Goal: Information Seeking & Learning: Learn about a topic

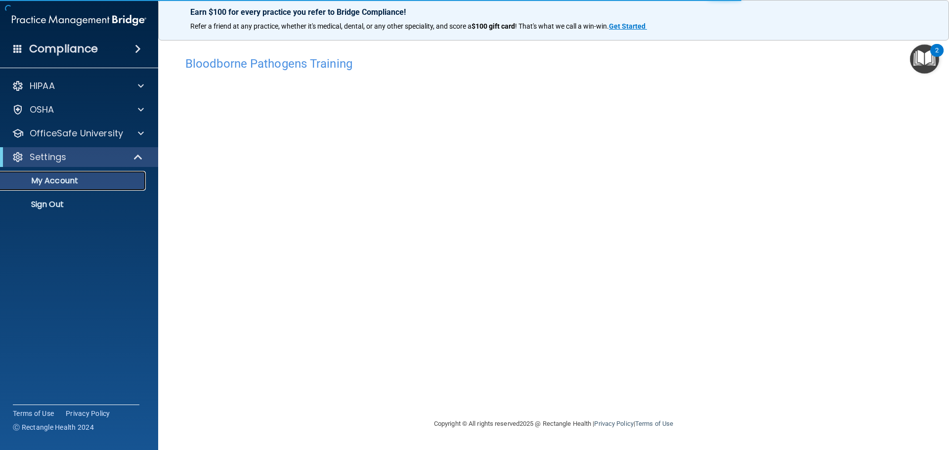
click at [113, 180] on p "My Account" at bounding box center [73, 181] width 135 height 10
click at [144, 159] on div at bounding box center [138, 157] width 24 height 12
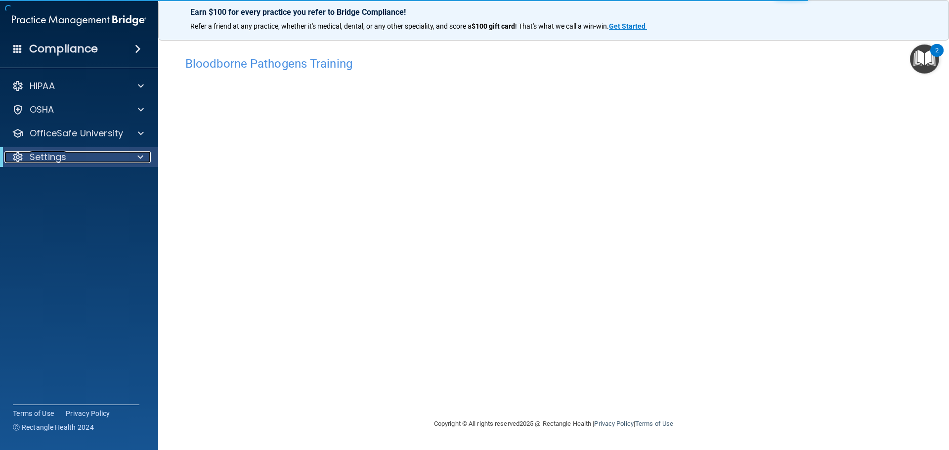
click at [134, 156] on div at bounding box center [138, 157] width 24 height 12
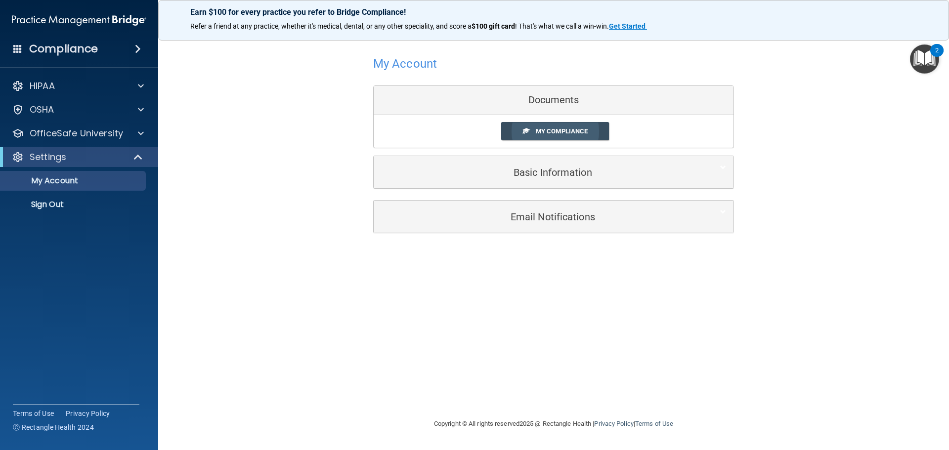
click at [543, 135] on link "My Compliance" at bounding box center [555, 131] width 108 height 18
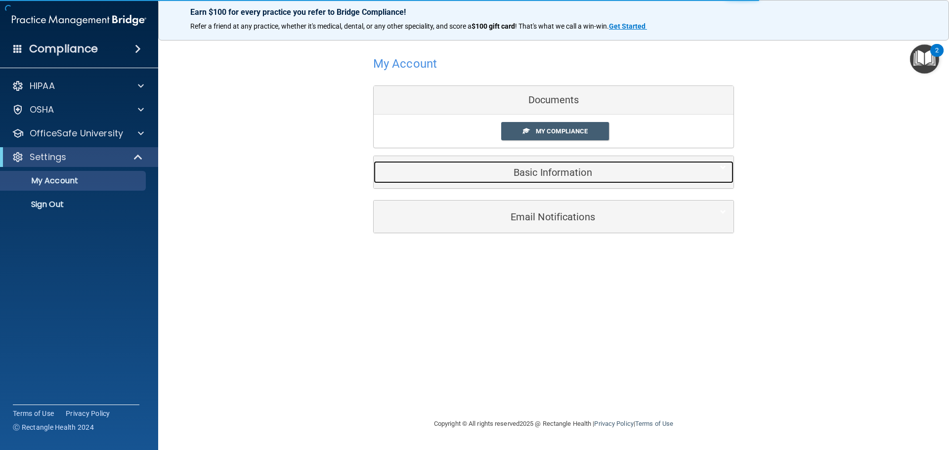
click at [558, 182] on div "Basic Information" at bounding box center [538, 172] width 330 height 22
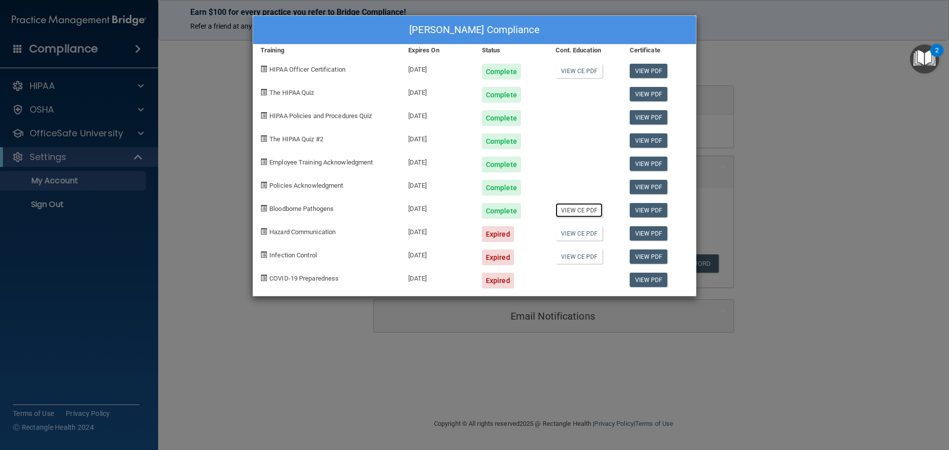
click at [570, 211] on link "View CE PDF" at bounding box center [578, 210] width 47 height 14
click at [868, 46] on div "[PERSON_NAME] Compliance Training Expires On Status Cont. Education Certificate…" at bounding box center [474, 225] width 949 height 450
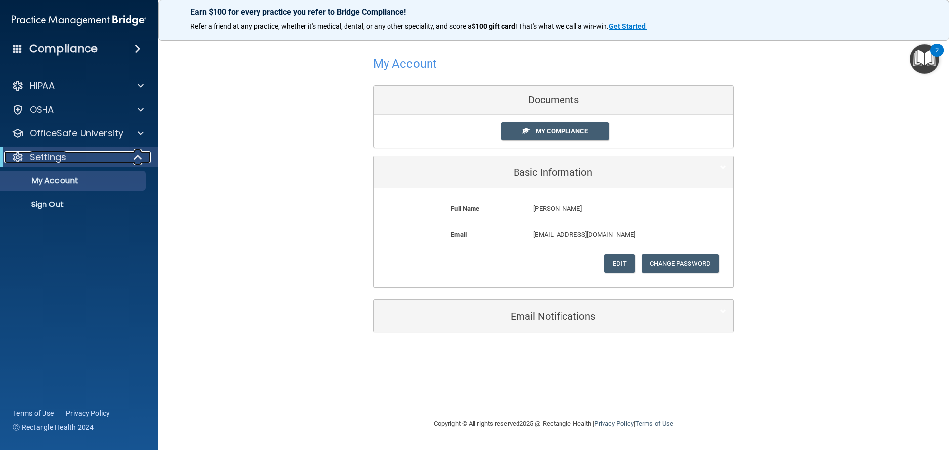
click at [135, 154] on span at bounding box center [139, 157] width 8 height 12
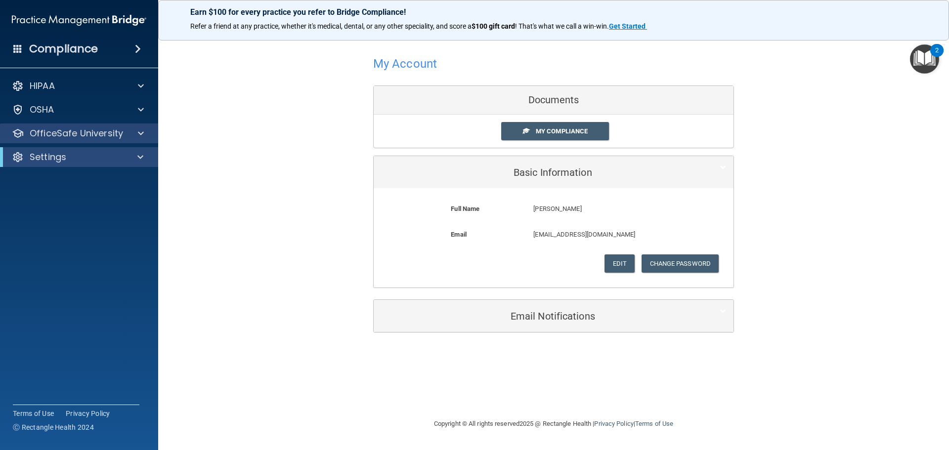
click at [137, 140] on div "OfficeSafe University" at bounding box center [79, 134] width 159 height 20
click at [136, 129] on div at bounding box center [139, 133] width 25 height 12
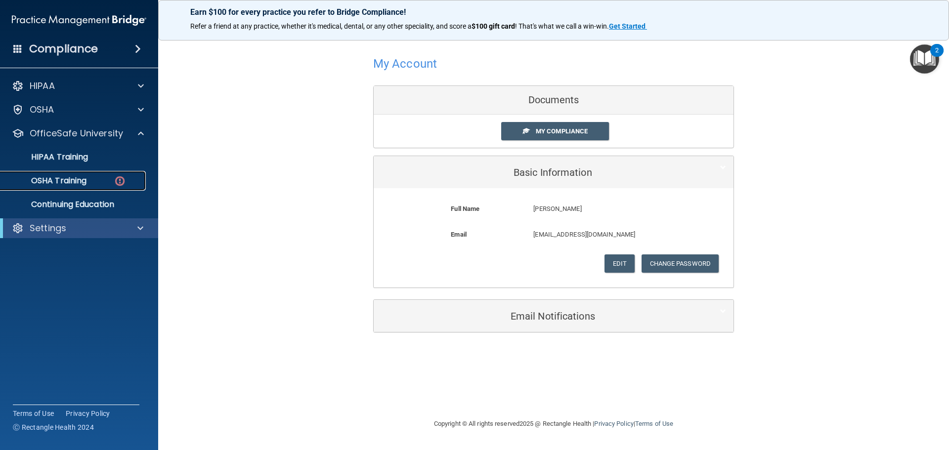
click at [66, 176] on p "OSHA Training" at bounding box center [46, 181] width 80 height 10
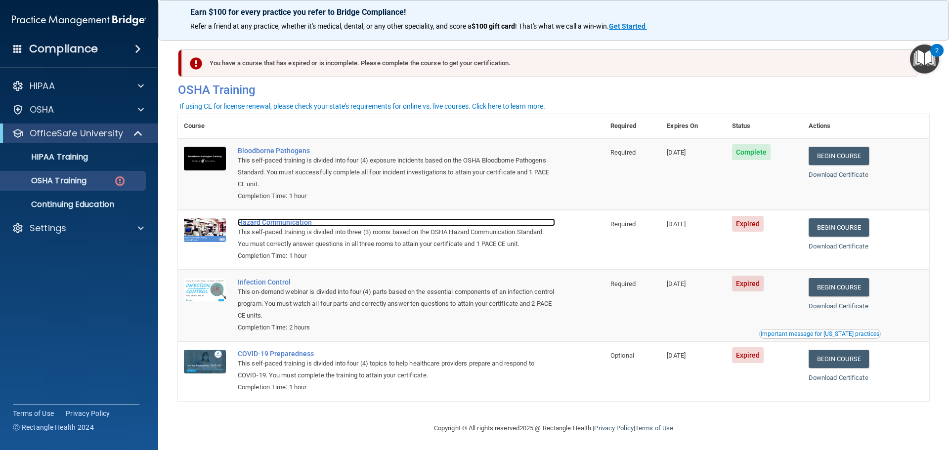
click at [289, 226] on div "Hazard Communication" at bounding box center [396, 222] width 317 height 8
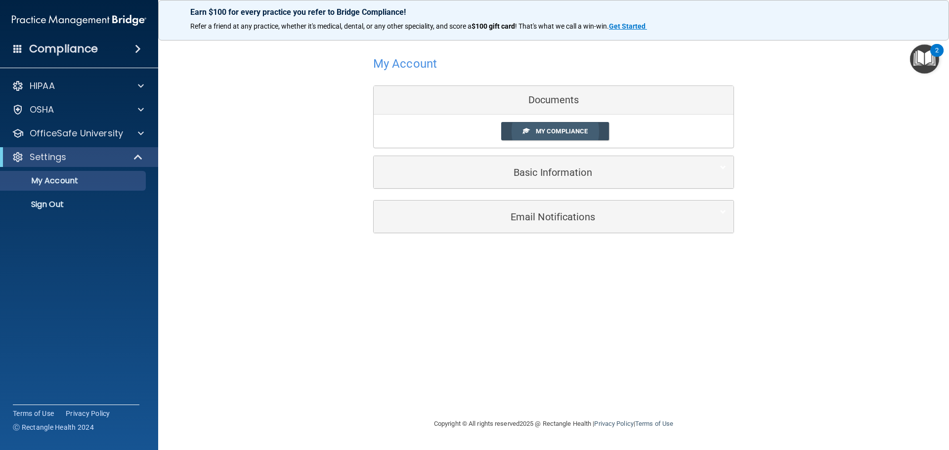
click at [533, 132] on link "My Compliance" at bounding box center [555, 131] width 108 height 18
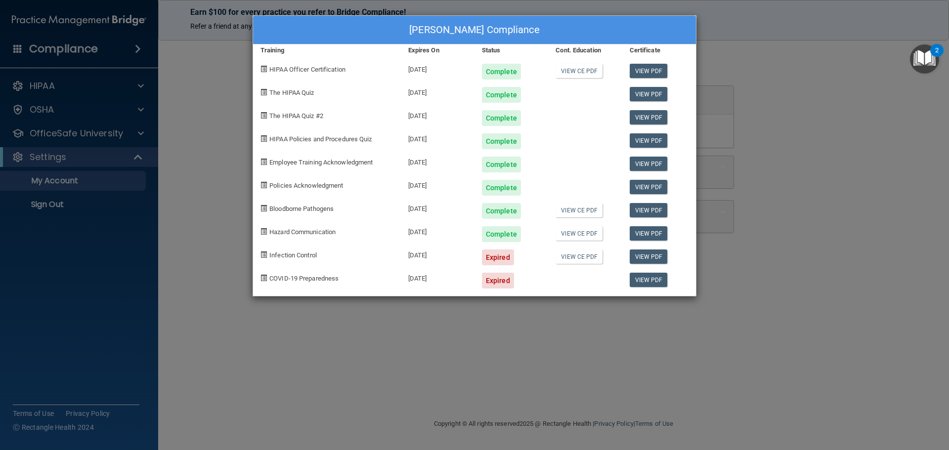
click at [385, 339] on div "Deborah Bustamante's Compliance Training Expires On Status Cont. Education Cert…" at bounding box center [474, 225] width 949 height 450
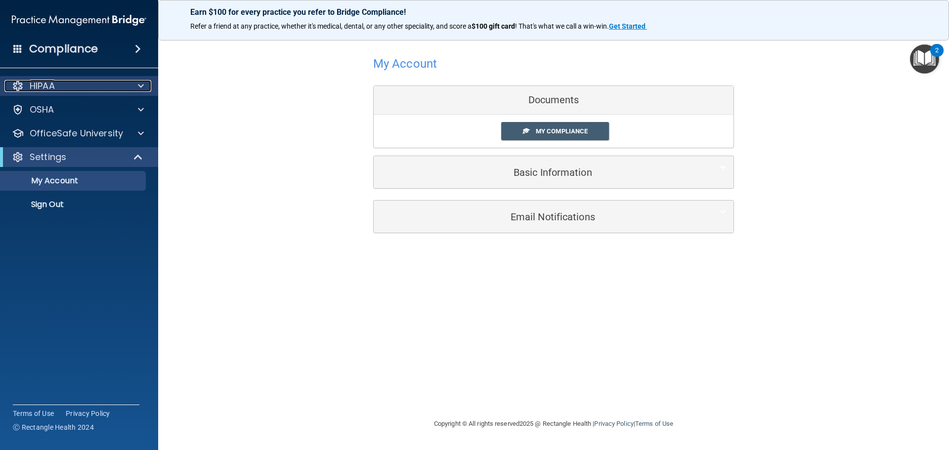
click at [76, 83] on div "HIPAA" at bounding box center [65, 86] width 123 height 12
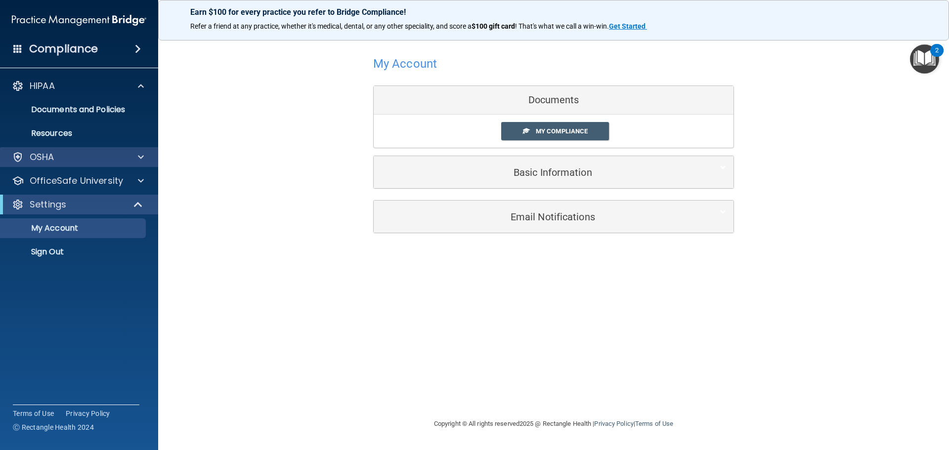
click at [56, 163] on div "OSHA" at bounding box center [79, 157] width 159 height 20
click at [136, 155] on div at bounding box center [139, 157] width 25 height 12
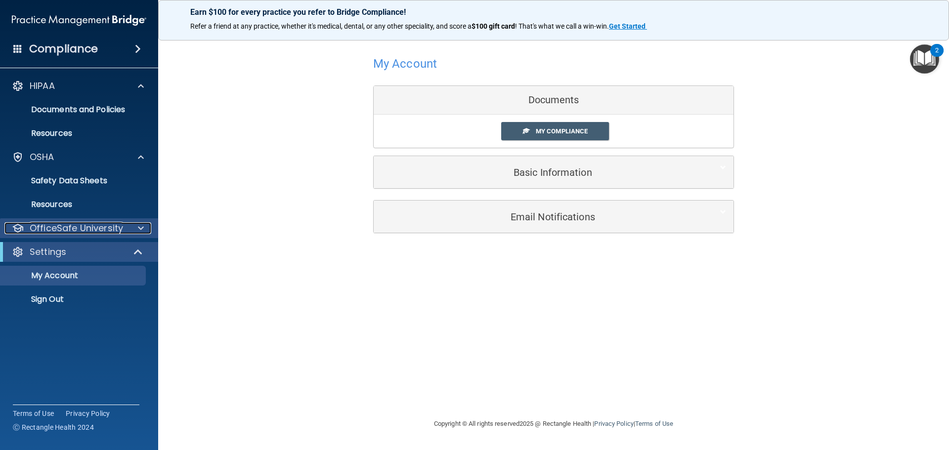
drag, startPoint x: 50, startPoint y: 229, endPoint x: 59, endPoint y: 230, distance: 8.9
click at [50, 229] on p "OfficeSafe University" at bounding box center [76, 228] width 93 height 12
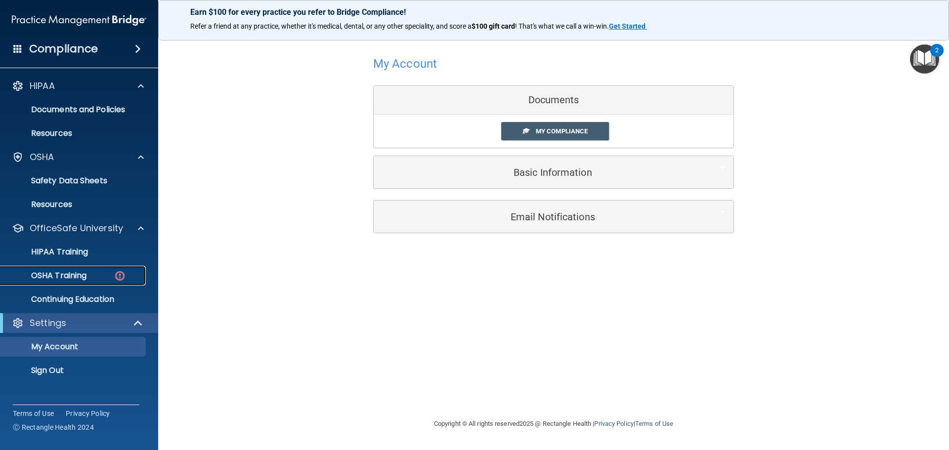
click at [51, 272] on p "OSHA Training" at bounding box center [46, 276] width 80 height 10
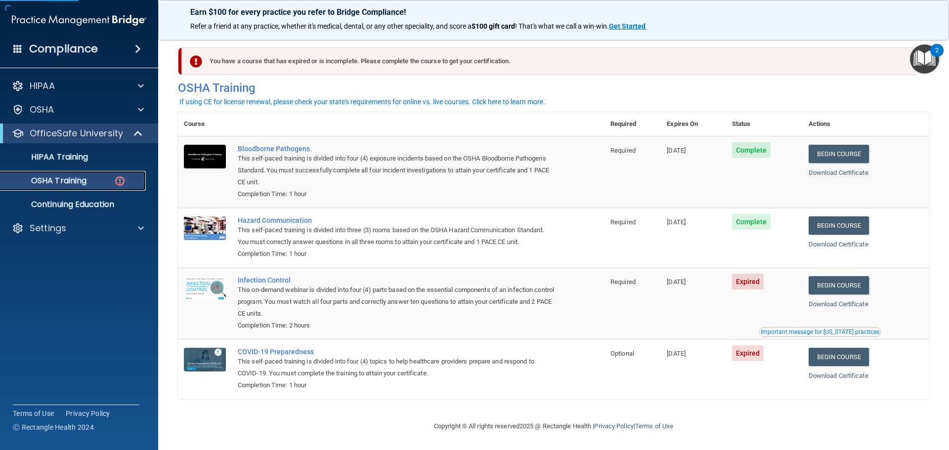
scroll to position [4, 0]
click at [821, 353] on link "Begin Course" at bounding box center [838, 357] width 60 height 18
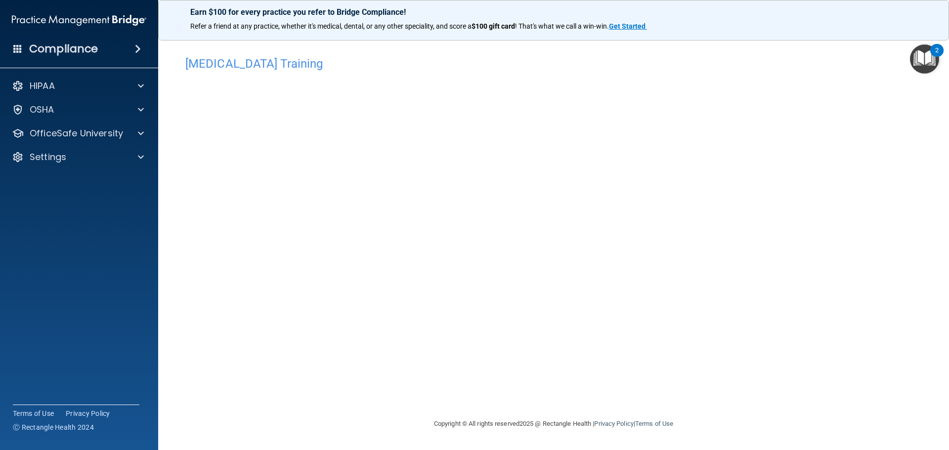
click at [733, 143] on div "COVID-19 Training This course doesn’t expire until 05/13/2025. Are you sure you…" at bounding box center [553, 234] width 751 height 367
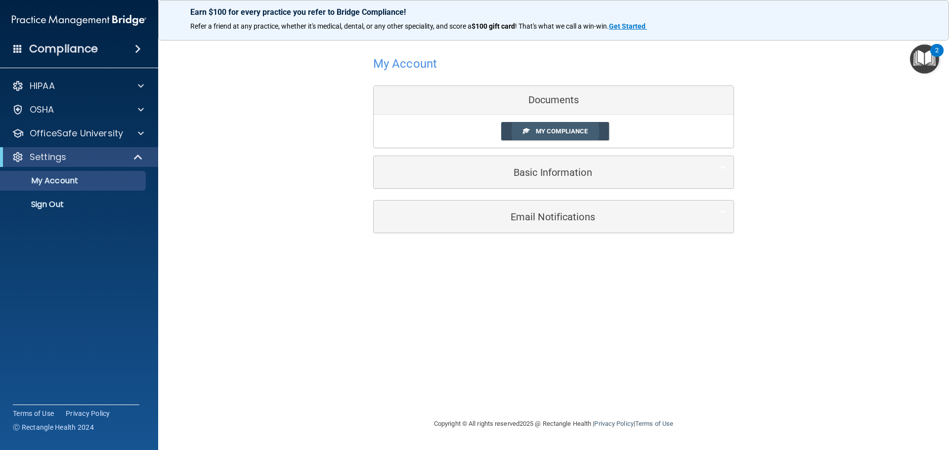
click at [542, 127] on link "My Compliance" at bounding box center [555, 131] width 108 height 18
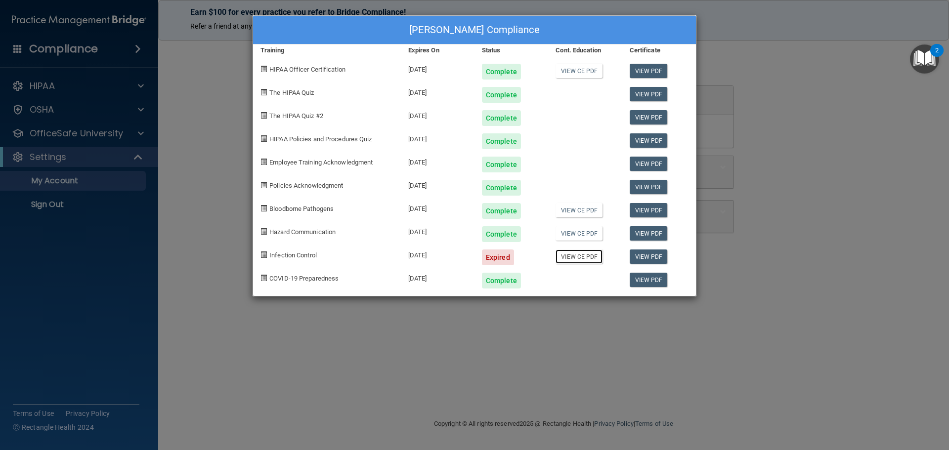
click at [579, 257] on link "View CE PDF" at bounding box center [578, 256] width 47 height 14
drag, startPoint x: 671, startPoint y: 260, endPoint x: 774, endPoint y: 385, distance: 161.7
click at [790, 392] on div "Deborah Bustamante's Compliance Training Expires On Status Cont. Education Cert…" at bounding box center [474, 225] width 949 height 450
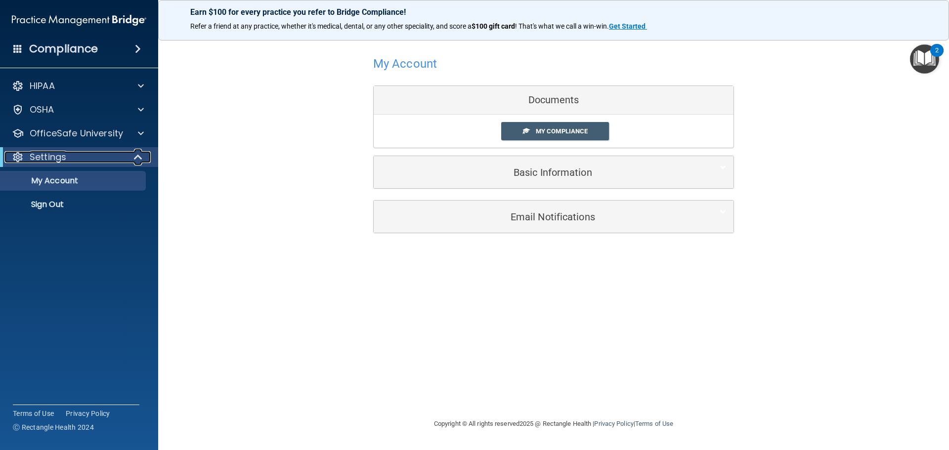
click at [90, 157] on div "Settings" at bounding box center [65, 157] width 122 height 12
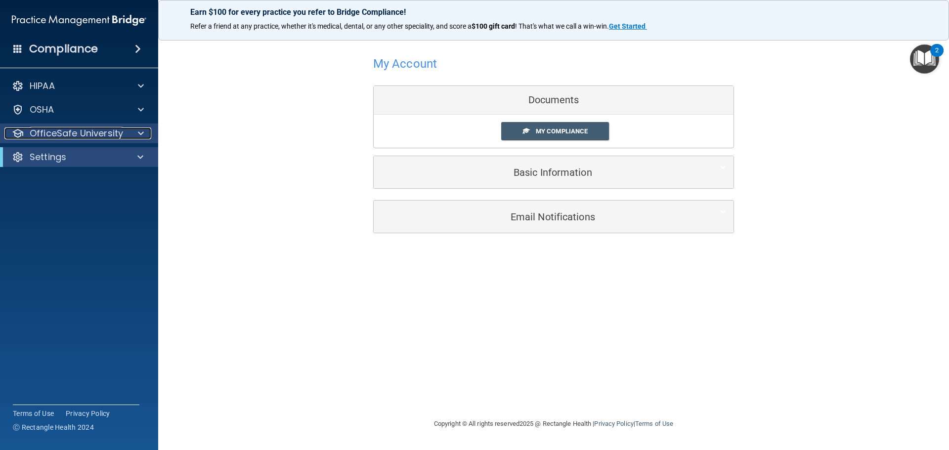
click at [81, 135] on p "OfficeSafe University" at bounding box center [76, 133] width 93 height 12
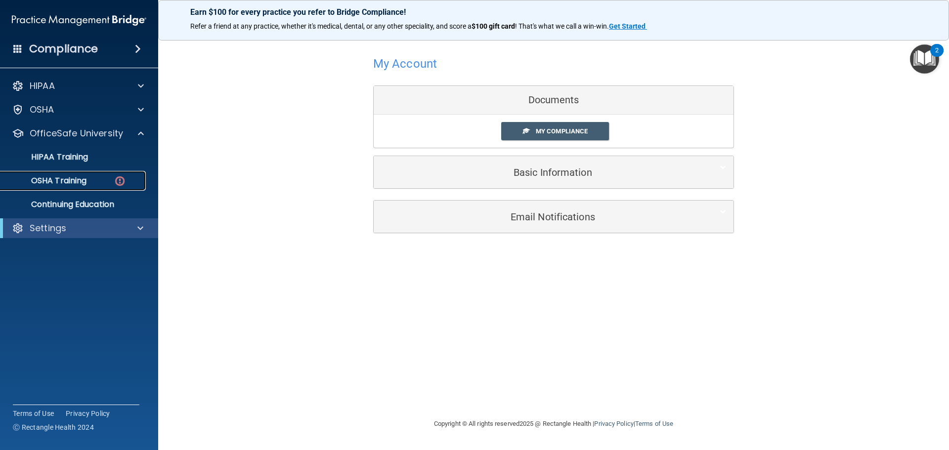
click at [78, 177] on p "OSHA Training" at bounding box center [46, 181] width 80 height 10
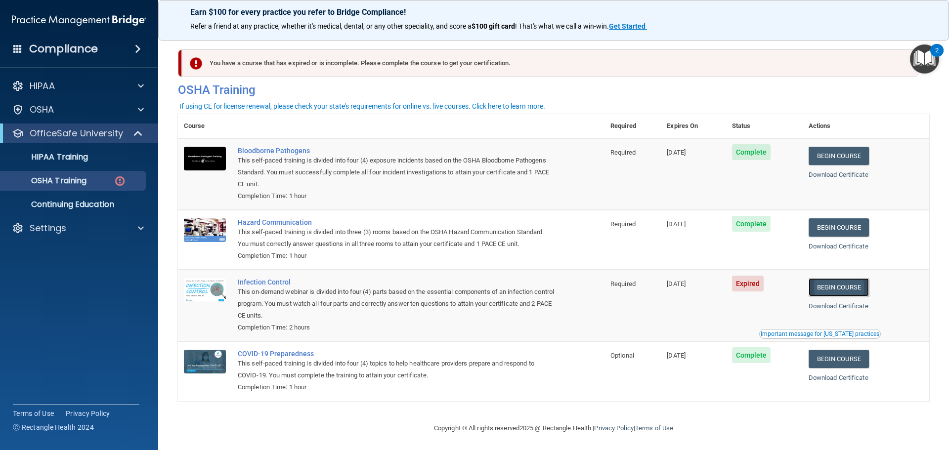
click at [827, 285] on link "Begin Course" at bounding box center [838, 287] width 60 height 18
click at [79, 159] on p "HIPAA Training" at bounding box center [47, 157] width 82 height 10
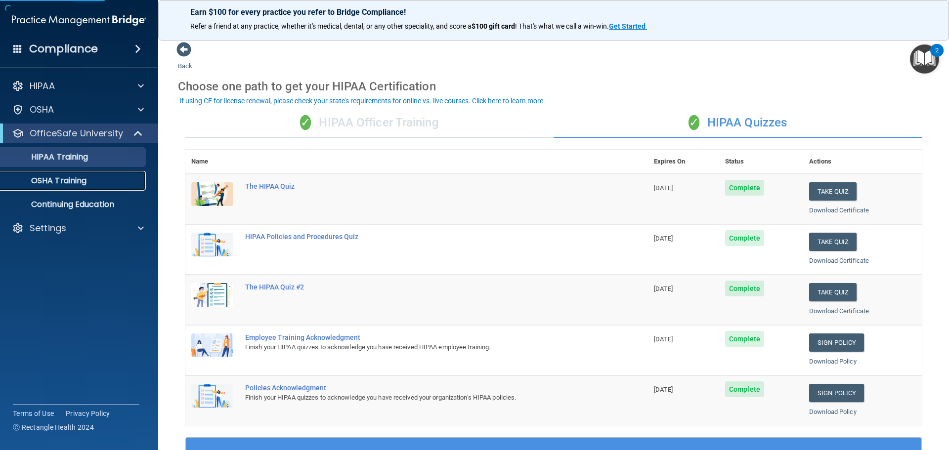
click at [52, 172] on link "OSHA Training" at bounding box center [68, 181] width 156 height 20
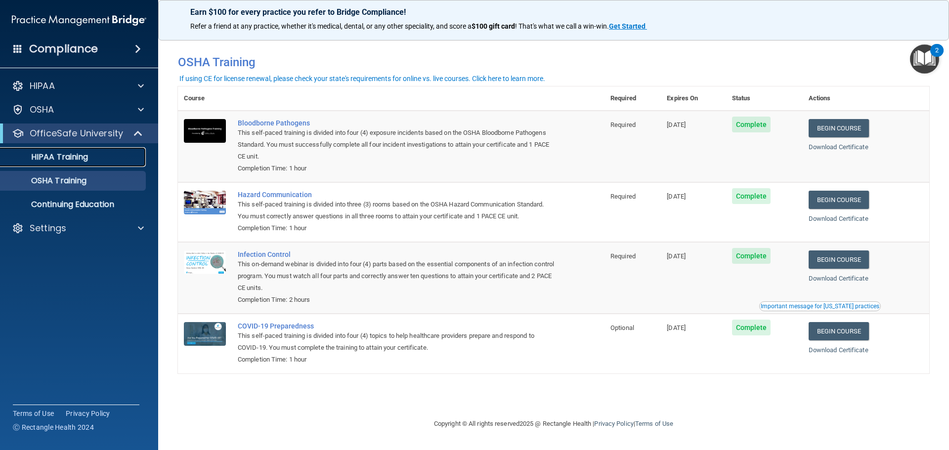
click at [74, 155] on p "HIPAA Training" at bounding box center [47, 157] width 82 height 10
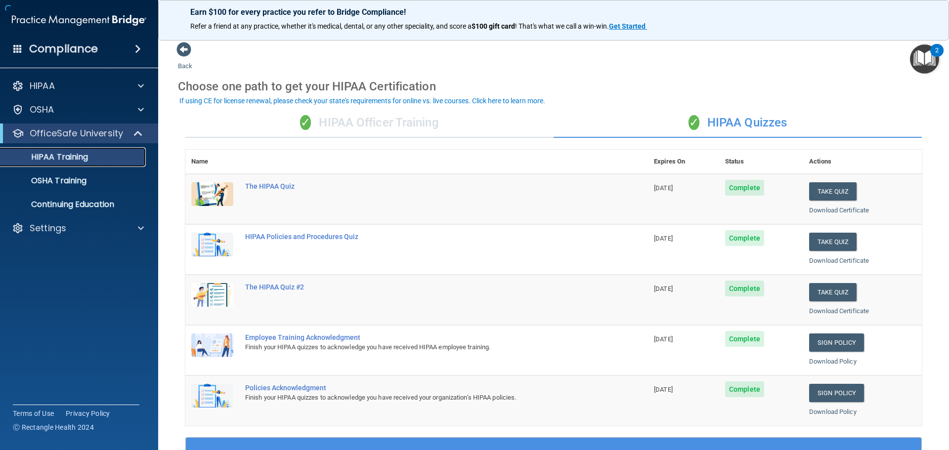
click at [82, 156] on p "HIPAA Training" at bounding box center [47, 157] width 82 height 10
click at [74, 186] on p "OSHA Training" at bounding box center [46, 181] width 80 height 10
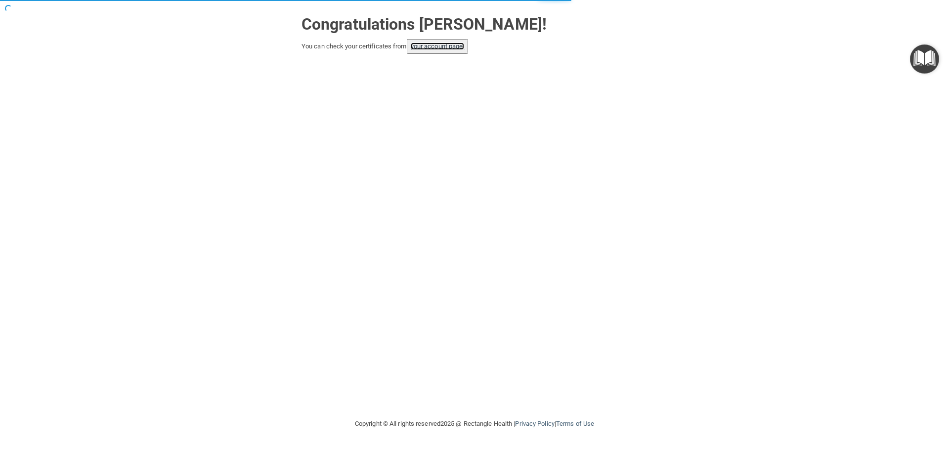
click at [433, 48] on link "your account page!" at bounding box center [438, 45] width 54 height 7
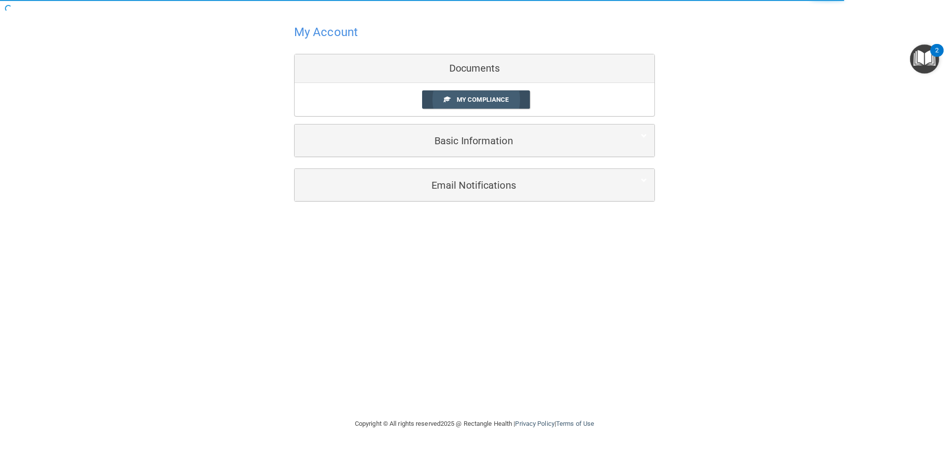
click at [482, 103] on span "My Compliance" at bounding box center [482, 99] width 52 height 7
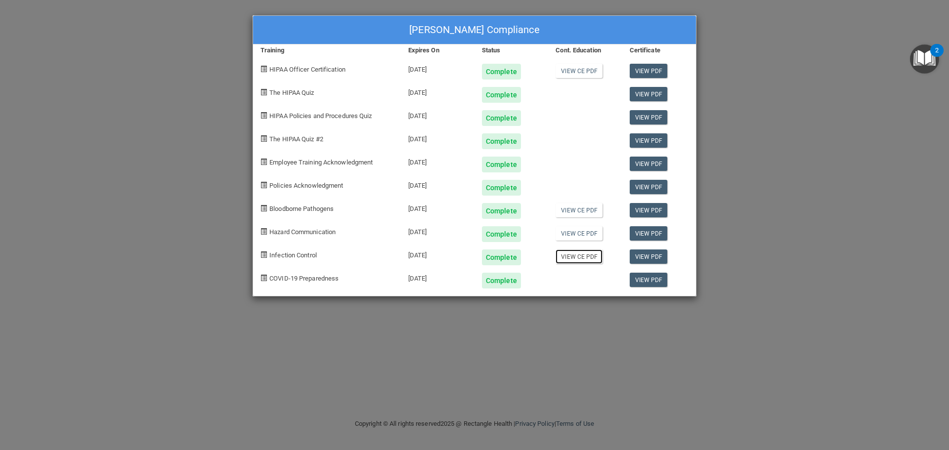
click at [574, 255] on link "View CE PDF" at bounding box center [578, 256] width 47 height 14
click at [583, 236] on link "View CE PDF" at bounding box center [578, 233] width 47 height 14
